Goal: Find specific page/section: Find specific page/section

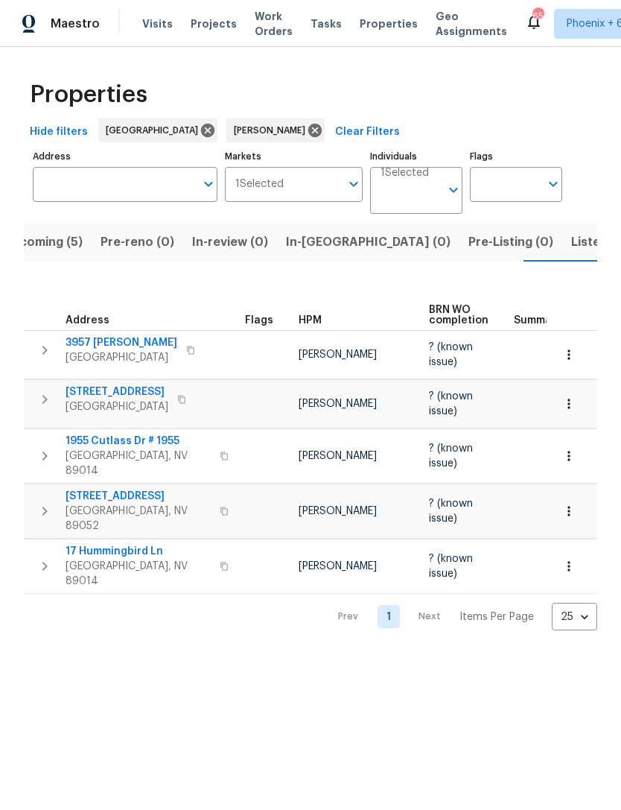
click at [331, 240] on span "In-reno (0)" at bounding box center [368, 242] width 165 height 21
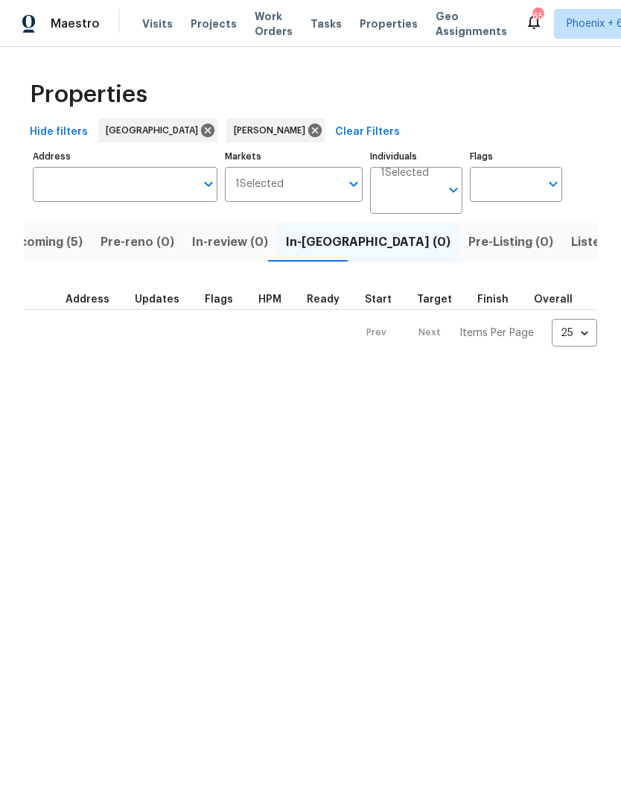
click at [63, 244] on span "Upcoming (5)" at bounding box center [43, 242] width 80 height 21
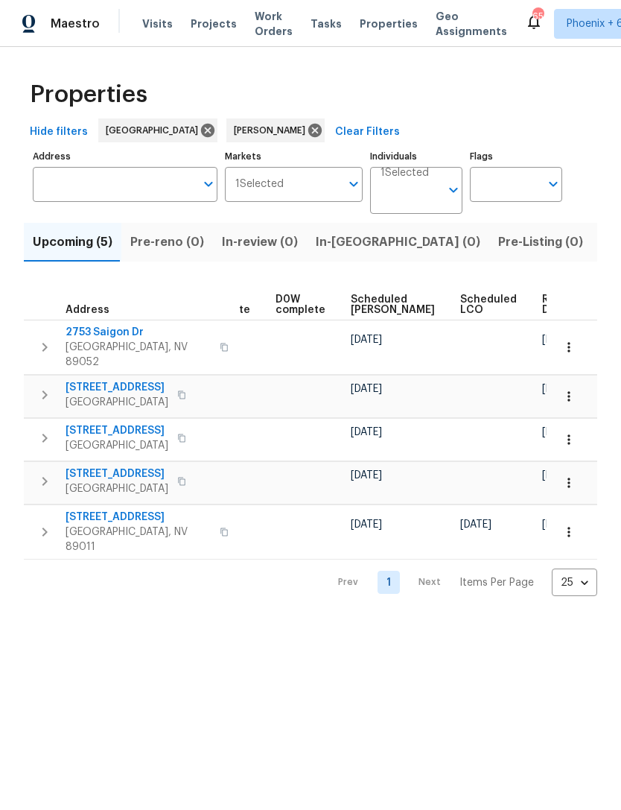
scroll to position [0, 375]
click at [543, 307] on span "Ready Date" at bounding box center [559, 304] width 33 height 21
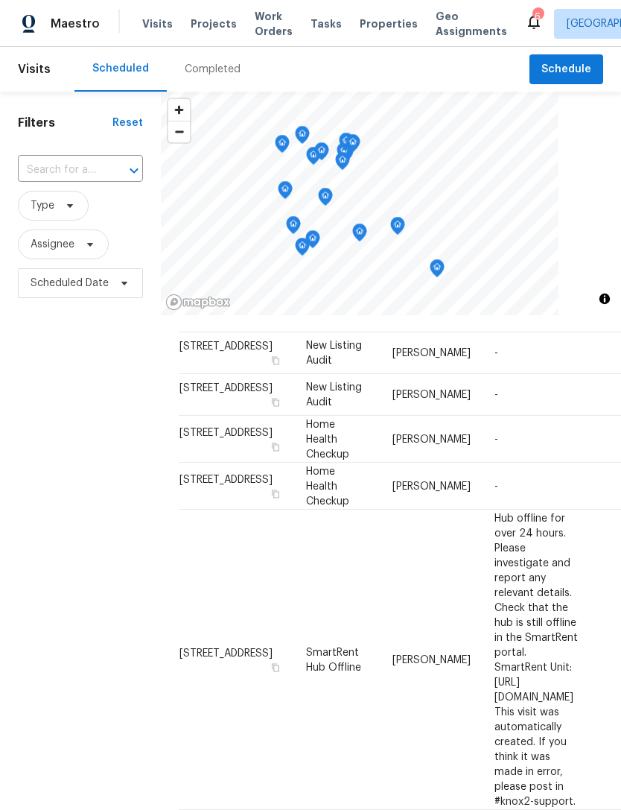
click at [34, 414] on div "Filters Reset ​ Type Assignee Scheduled Date" at bounding box center [80, 527] width 161 height 871
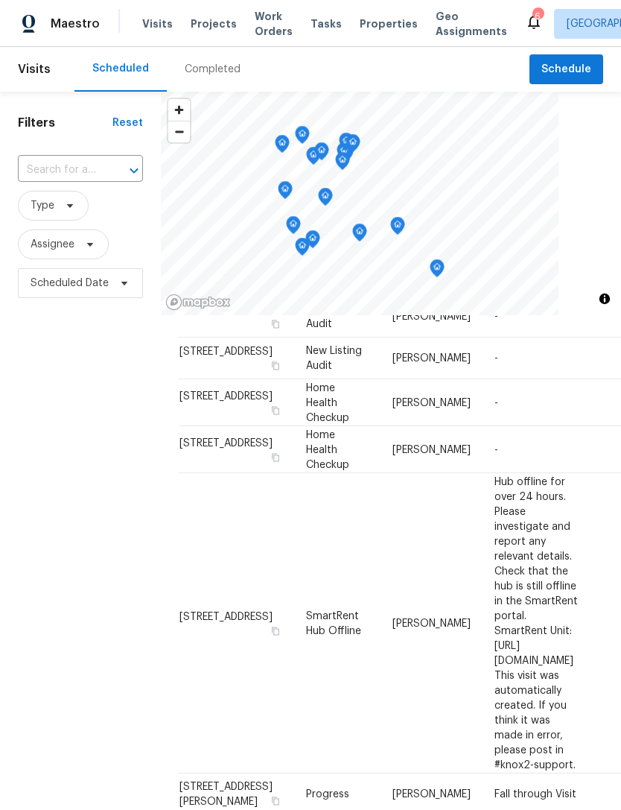
scroll to position [77, 0]
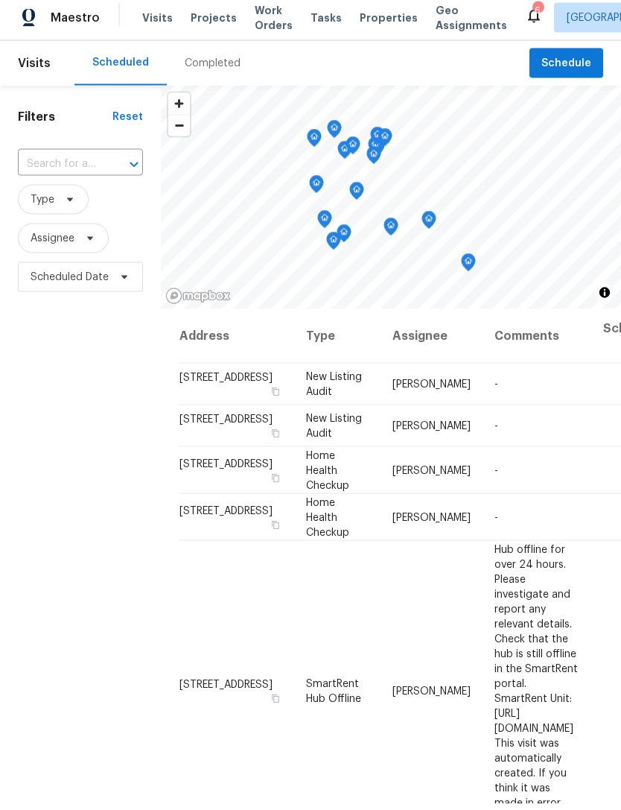
scroll to position [48, 0]
